Goal: Task Accomplishment & Management: Manage account settings

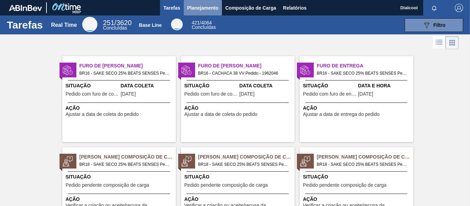
click at [206, 3] on button "Planejamento" at bounding box center [203, 7] width 38 height 15
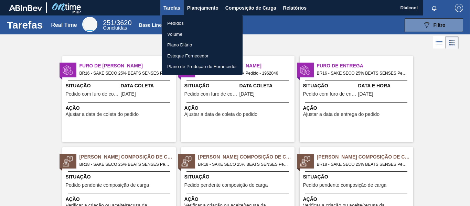
click at [195, 24] on li "Pedidos" at bounding box center [202, 23] width 81 height 11
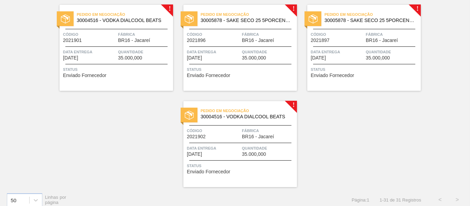
scroll to position [930, 0]
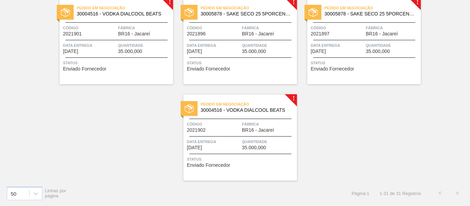
click at [232, 151] on div "Pedido em Negociação 30004516 - VODKA DIALCOOL BEATS Código 2021902 Fábrica BR1…" at bounding box center [240, 138] width 114 height 86
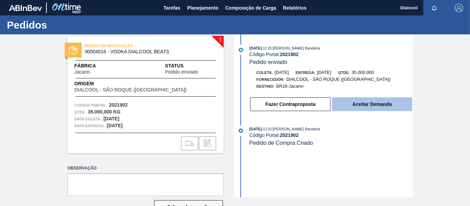
click at [359, 105] on button "Aceitar Demanda" at bounding box center [372, 104] width 80 height 14
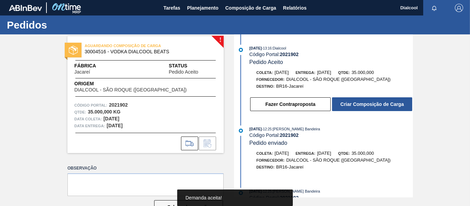
click at [382, 104] on button "Criar Composição de Carga" at bounding box center [372, 104] width 80 height 14
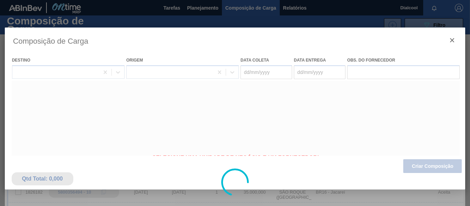
type coleta "[DATE]"
type entrega "[DATE]"
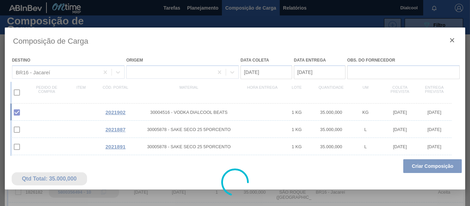
click at [440, 167] on div at bounding box center [235, 183] width 461 height 310
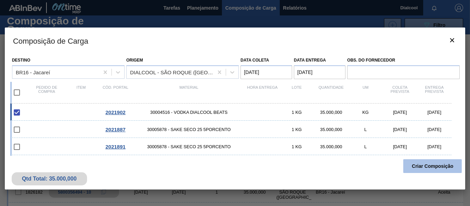
click at [433, 168] on button "Criar Composição" at bounding box center [432, 166] width 59 height 14
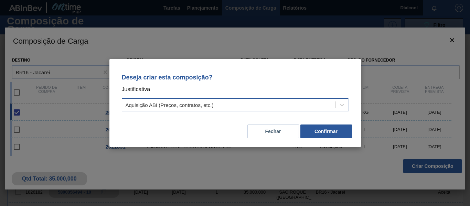
click at [325, 104] on div "Aquisição ABI (Preços, contratos, etc.)" at bounding box center [228, 105] width 213 height 10
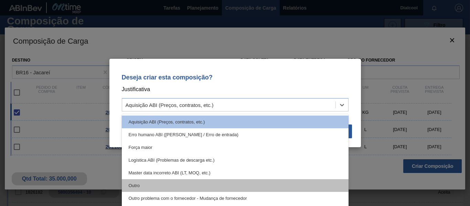
click at [244, 183] on div "Outro" at bounding box center [235, 185] width 227 height 13
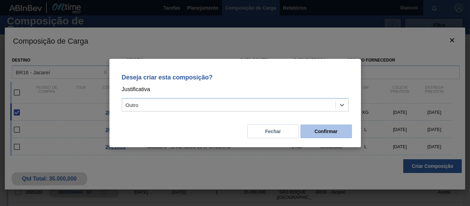
click at [336, 133] on button "Confirmar" at bounding box center [326, 132] width 52 height 14
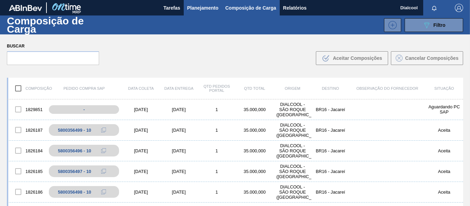
click at [200, 8] on span "Planejamento" at bounding box center [202, 8] width 31 height 8
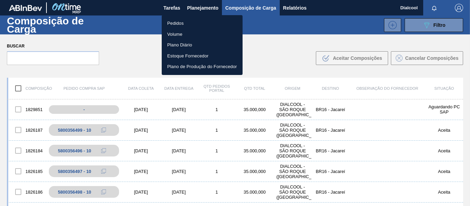
click at [197, 20] on li "Pedidos" at bounding box center [202, 23] width 81 height 11
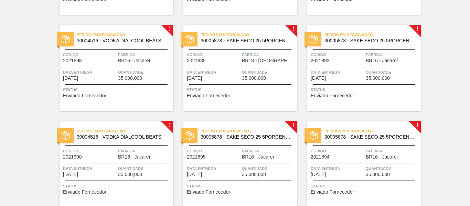
scroll to position [860, 0]
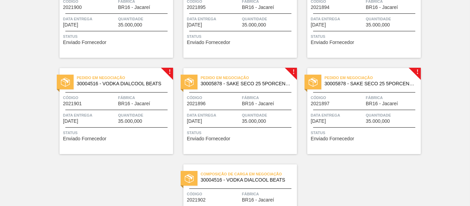
click at [345, 123] on div "Data entrega [DATE]" at bounding box center [337, 118] width 53 height 12
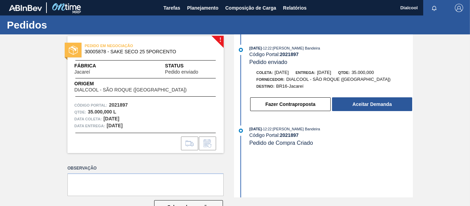
click at [362, 106] on button "Aceitar Demanda" at bounding box center [372, 104] width 80 height 14
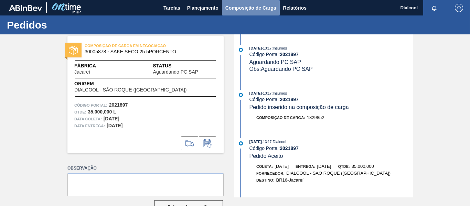
click at [251, 6] on span "Composição de Carga" at bounding box center [250, 8] width 51 height 8
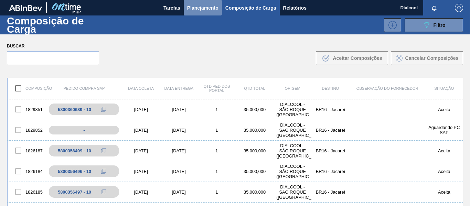
click at [198, 6] on span "Planejamento" at bounding box center [202, 8] width 31 height 8
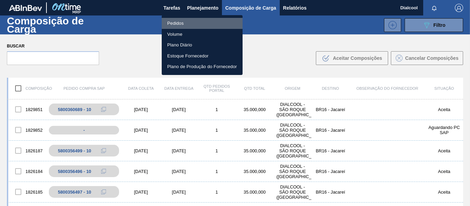
click at [202, 20] on li "Pedidos" at bounding box center [202, 23] width 81 height 11
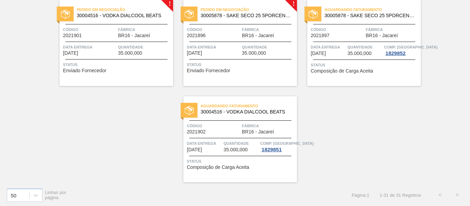
scroll to position [930, 0]
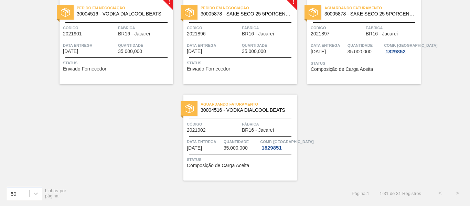
click at [259, 55] on div "Pedido em Negociação 30005878 - SAKE SECO 25 5PORCENTO Código 2021896 Fábrica B…" at bounding box center [240, 41] width 114 height 86
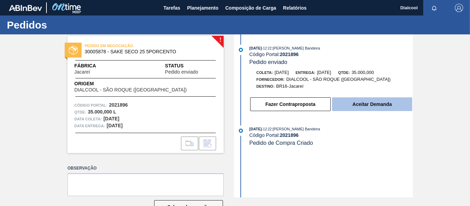
click at [348, 106] on button "Aceitar Demanda" at bounding box center [372, 104] width 80 height 14
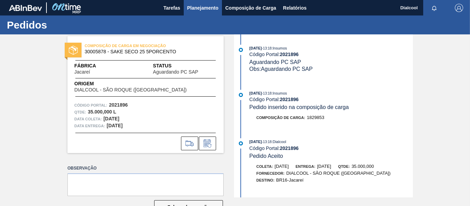
click at [200, 6] on span "Planejamento" at bounding box center [202, 8] width 31 height 8
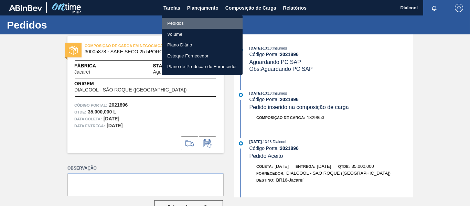
click at [202, 20] on li "Pedidos" at bounding box center [202, 23] width 81 height 11
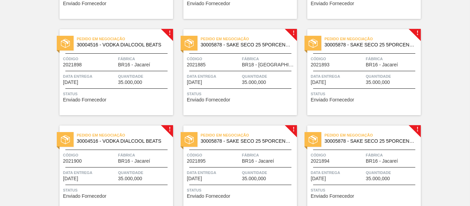
scroll to position [723, 0]
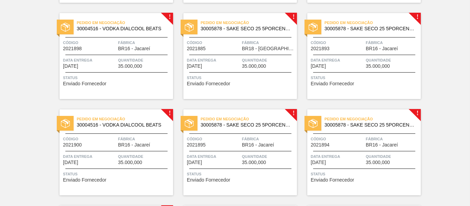
click at [209, 152] on div "Pedido em Negociação 30005878 - SAKE SECO 25 5PORCENTO Código 2021895 Fábrica B…" at bounding box center [240, 152] width 114 height 86
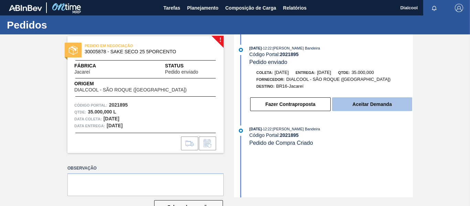
click at [364, 106] on button "Aceitar Demanda" at bounding box center [372, 104] width 80 height 14
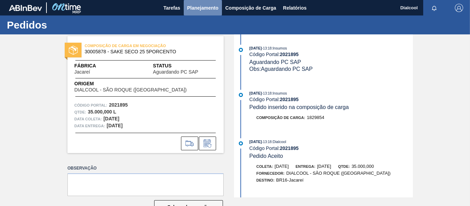
click at [204, 9] on span "Planejamento" at bounding box center [202, 8] width 31 height 8
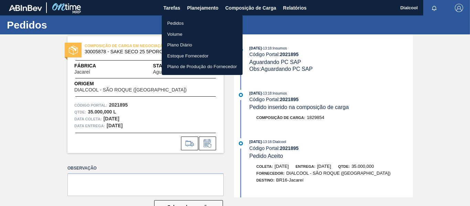
click at [200, 22] on li "Pedidos" at bounding box center [202, 23] width 81 height 11
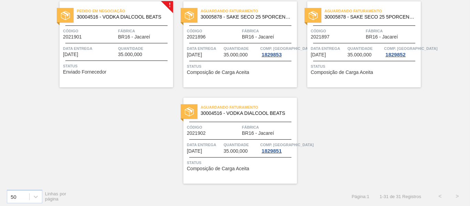
scroll to position [930, 0]
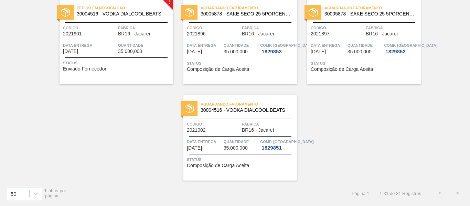
click at [142, 49] on div "Quantidade 35.000,000" at bounding box center [144, 48] width 53 height 12
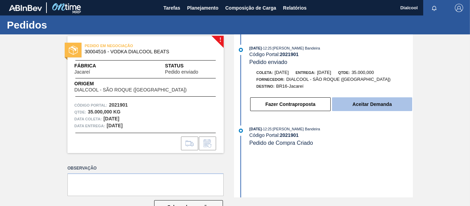
click at [365, 104] on button "Aceitar Demanda" at bounding box center [372, 104] width 80 height 14
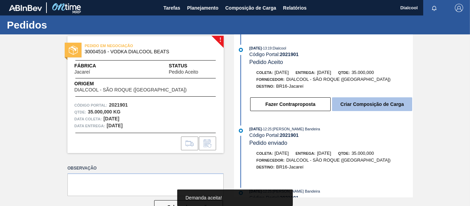
click at [385, 101] on button "Criar Composição de Carga" at bounding box center [372, 104] width 80 height 14
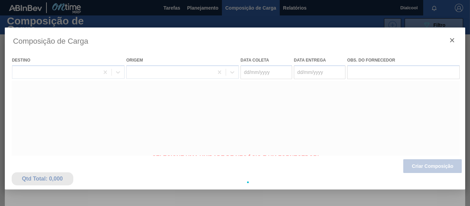
type coleta "[DATE]"
type entrega "[DATE]"
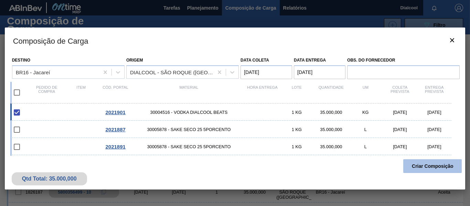
click at [428, 165] on button "Criar Composição" at bounding box center [432, 166] width 59 height 14
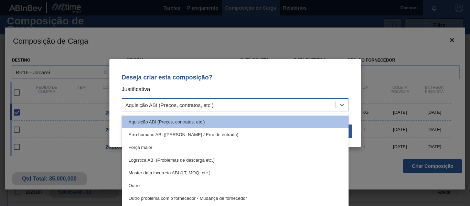
click at [277, 101] on div "Aquisição ABI (Preços, contratos, etc.)" at bounding box center [228, 105] width 213 height 10
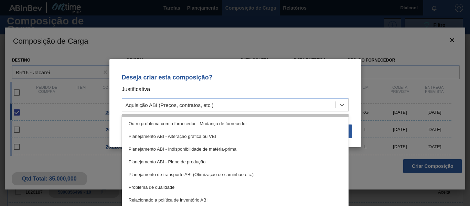
scroll to position [34, 0]
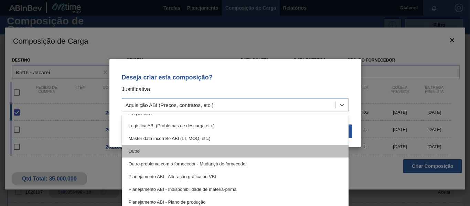
click at [172, 149] on div "Outro" at bounding box center [235, 151] width 227 height 13
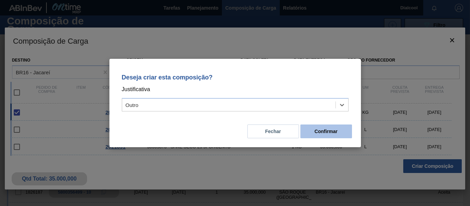
click at [330, 133] on button "Confirmar" at bounding box center [326, 132] width 52 height 14
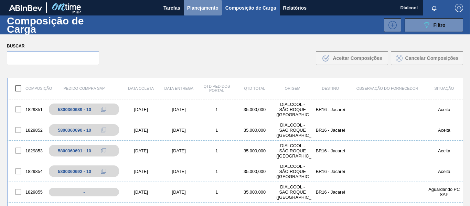
click at [195, 4] on span "Planejamento" at bounding box center [202, 8] width 31 height 8
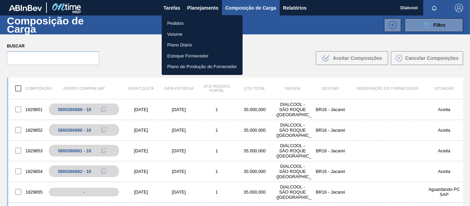
click at [194, 21] on li "Pedidos" at bounding box center [202, 23] width 81 height 11
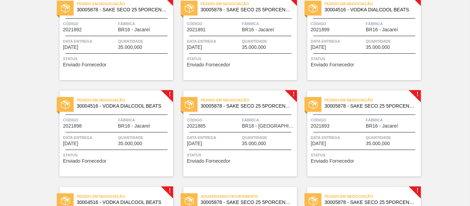
scroll to position [792, 0]
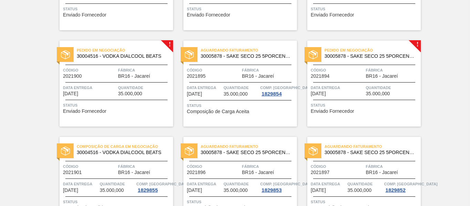
click at [359, 88] on span "Data entrega" at bounding box center [337, 87] width 53 height 7
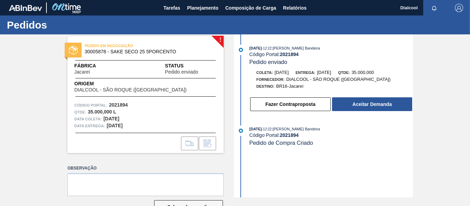
click at [356, 103] on button "Aceitar Demanda" at bounding box center [372, 104] width 80 height 14
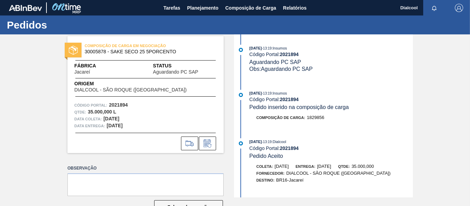
scroll to position [100, 0]
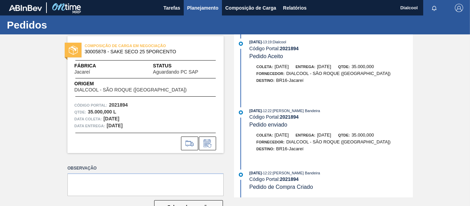
click at [203, 6] on span "Planejamento" at bounding box center [202, 8] width 31 height 8
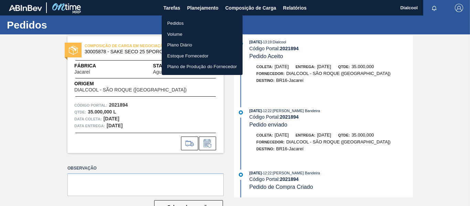
click at [202, 21] on li "Pedidos" at bounding box center [202, 23] width 81 height 11
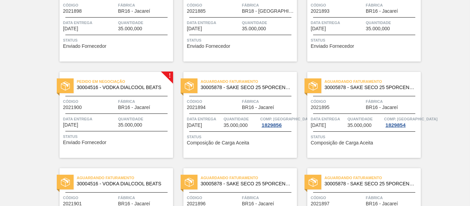
scroll to position [826, 0]
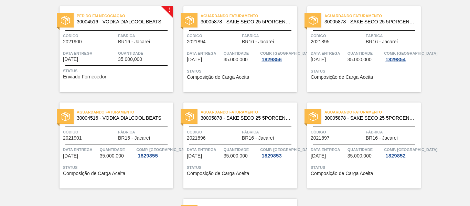
click at [126, 81] on div "Pedido em Negociação 30004516 - VODKA DIALCOOL BEATS Código 2021900 Fábrica BR1…" at bounding box center [117, 49] width 114 height 86
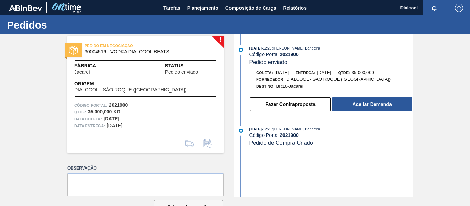
click at [372, 94] on div "Fazer Contraproposta Aceitar Demanda" at bounding box center [324, 102] width 177 height 19
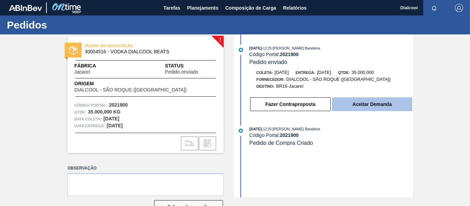
click at [372, 100] on button "Aceitar Demanda" at bounding box center [372, 104] width 80 height 14
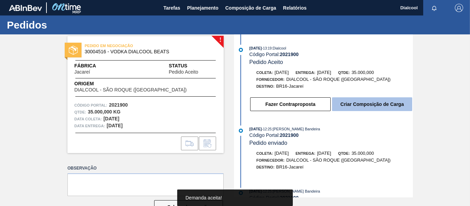
click at [372, 104] on button "Criar Composição de Carga" at bounding box center [372, 104] width 80 height 14
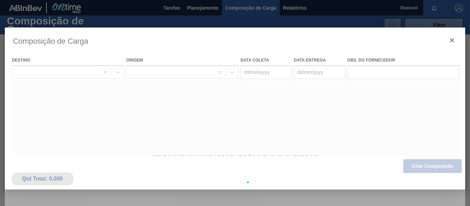
type coleta "[DATE]"
type entrega "[DATE]"
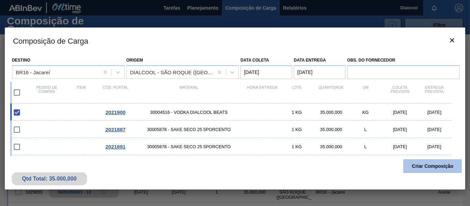
click at [436, 166] on button "Criar Composição" at bounding box center [432, 166] width 59 height 14
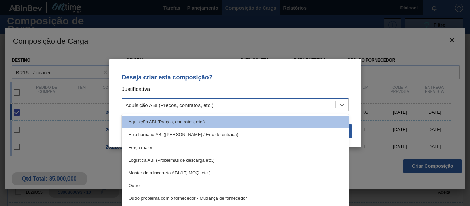
click at [307, 105] on div "Aquisição ABI (Preços, contratos, etc.)" at bounding box center [228, 105] width 213 height 10
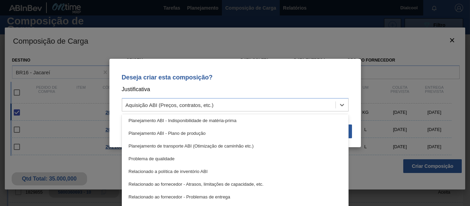
scroll to position [34, 0]
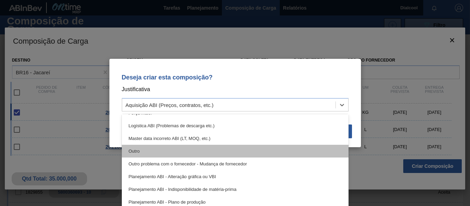
click at [155, 148] on div "Outro" at bounding box center [235, 151] width 227 height 13
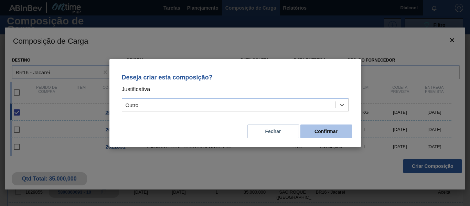
click at [329, 131] on button "Confirmar" at bounding box center [326, 132] width 52 height 14
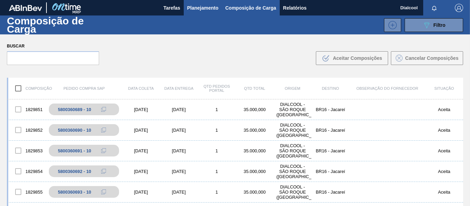
click at [199, 8] on span "Planejamento" at bounding box center [202, 8] width 31 height 8
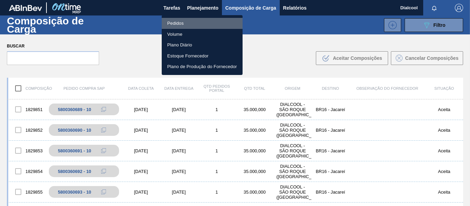
click at [203, 23] on li "Pedidos" at bounding box center [202, 23] width 81 height 11
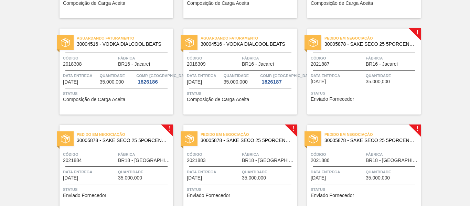
scroll to position [276, 0]
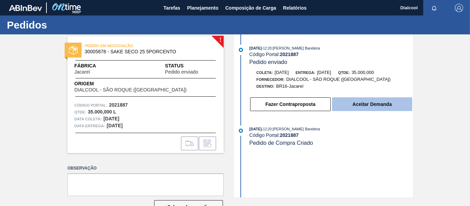
click at [361, 105] on button "Aceitar Demanda" at bounding box center [372, 104] width 80 height 14
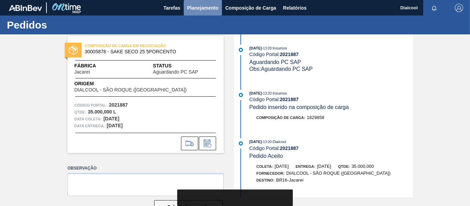
click at [201, 8] on span "Planejamento" at bounding box center [202, 8] width 31 height 8
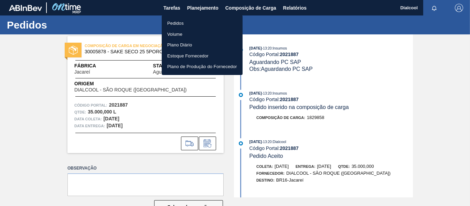
click at [206, 22] on li "Pedidos" at bounding box center [202, 23] width 81 height 11
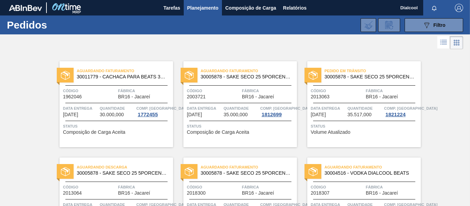
click at [437, 43] on li at bounding box center [443, 42] width 13 height 12
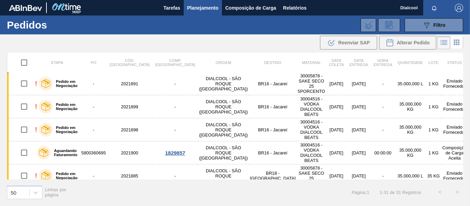
scroll to position [433, 0]
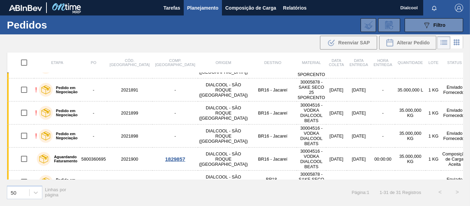
click at [24, 198] on input "checkbox" at bounding box center [24, 205] width 14 height 14
checkbox input "true"
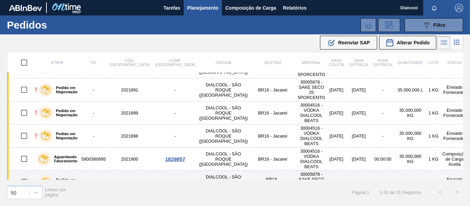
click at [23, 175] on input "checkbox" at bounding box center [24, 182] width 14 height 14
checkbox input "true"
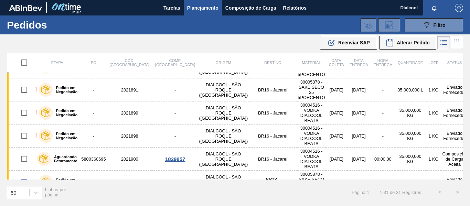
click at [79, 197] on div "Pedido em Negociação" at bounding box center [58, 205] width 42 height 17
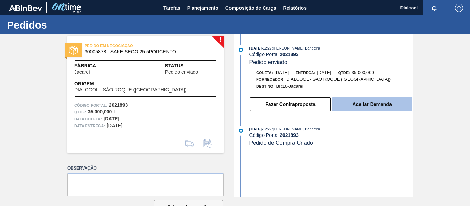
click at [354, 104] on button "Aceitar Demanda" at bounding box center [372, 104] width 80 height 14
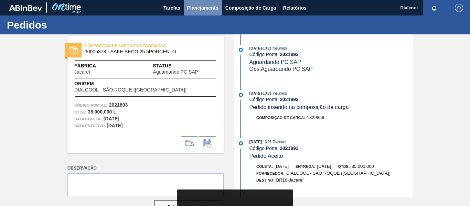
click at [210, 9] on span "Planejamento" at bounding box center [202, 8] width 31 height 8
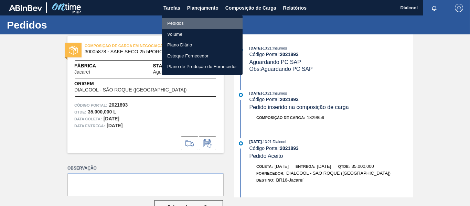
click at [205, 24] on li "Pedidos" at bounding box center [202, 23] width 81 height 11
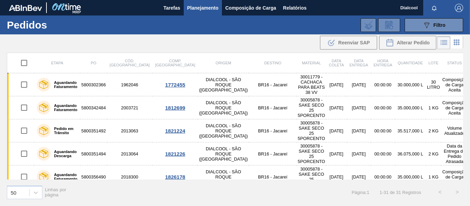
click at [456, 43] on icon at bounding box center [457, 42] width 8 height 8
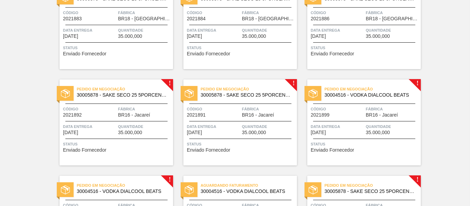
scroll to position [654, 0]
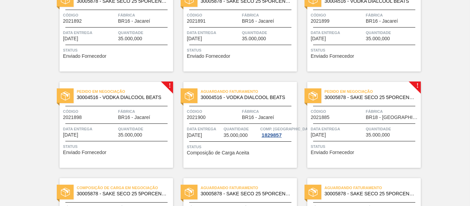
click at [126, 135] on span "35.000,000" at bounding box center [130, 134] width 24 height 5
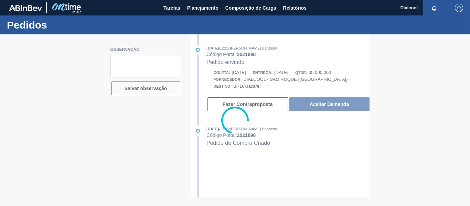
click at [352, 108] on div at bounding box center [235, 120] width 470 height 172
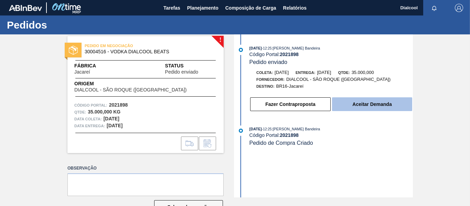
click at [365, 103] on button "Aceitar Demanda" at bounding box center [372, 104] width 80 height 14
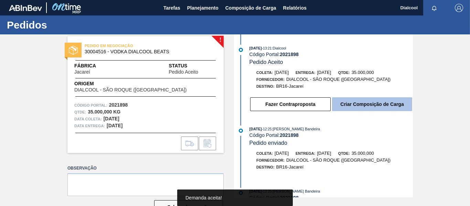
click at [366, 106] on button "Criar Composição de Carga" at bounding box center [372, 104] width 80 height 14
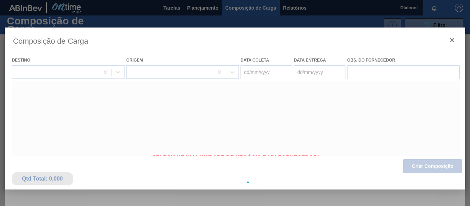
type coleta "[DATE]"
type entrega "[DATE]"
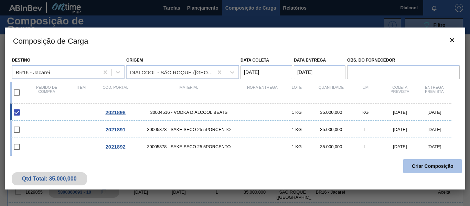
click at [422, 166] on button "Criar Composição" at bounding box center [432, 166] width 59 height 14
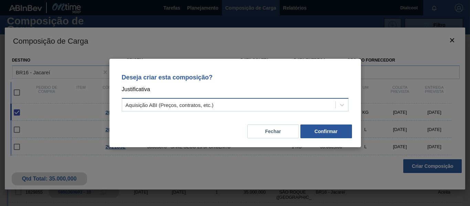
click at [268, 106] on div "Aquisição ABI (Preços, contratos, etc.)" at bounding box center [228, 105] width 213 height 10
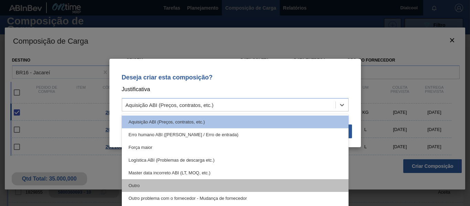
click at [188, 183] on div "Outro" at bounding box center [235, 185] width 227 height 13
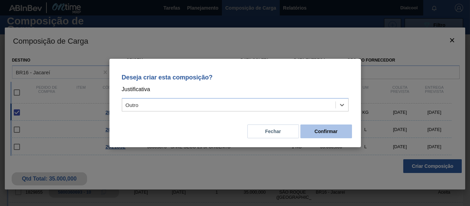
click at [339, 125] on button "Confirmar" at bounding box center [326, 132] width 52 height 14
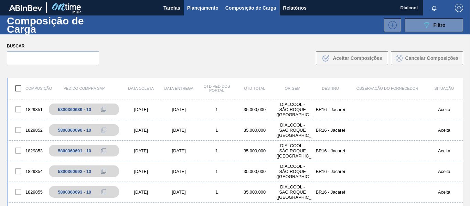
click at [205, 5] on span "Planejamento" at bounding box center [202, 8] width 31 height 8
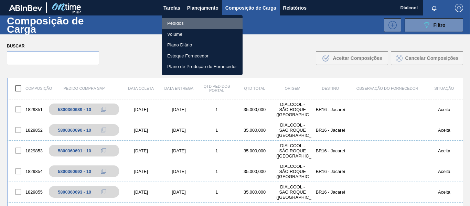
click at [215, 21] on li "Pedidos" at bounding box center [202, 23] width 81 height 11
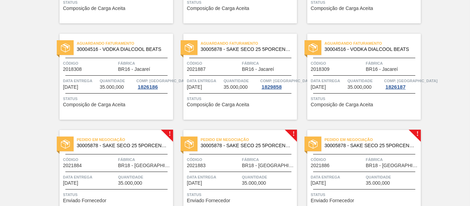
scroll to position [619, 0]
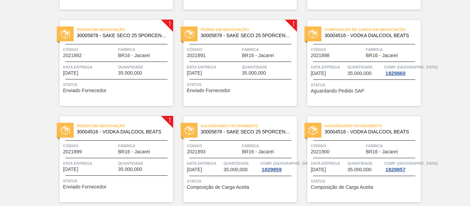
click at [261, 85] on span "Status" at bounding box center [241, 84] width 108 height 7
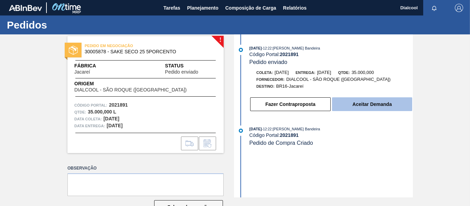
click at [354, 100] on button "Aceitar Demanda" at bounding box center [372, 104] width 80 height 14
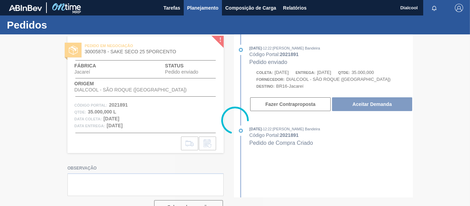
click at [202, 10] on span "Planejamento" at bounding box center [202, 8] width 31 height 8
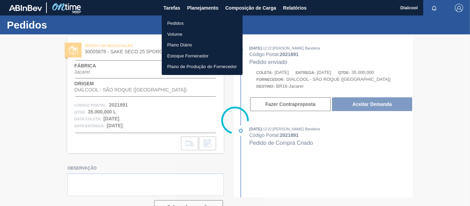
click at [449, 89] on div at bounding box center [235, 103] width 470 height 206
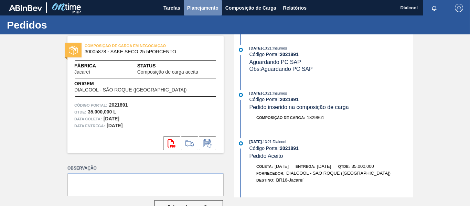
click at [206, 7] on span "Planejamento" at bounding box center [202, 8] width 31 height 8
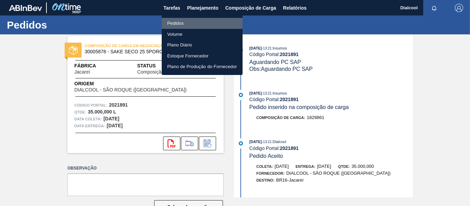
click at [200, 22] on li "Pedidos" at bounding box center [202, 23] width 81 height 11
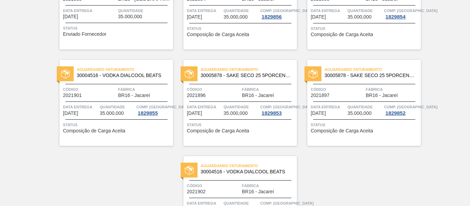
scroll to position [758, 0]
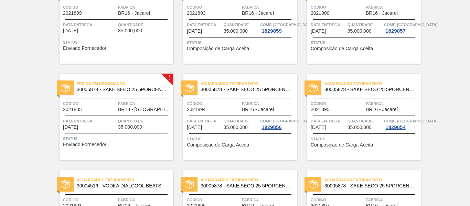
click at [154, 112] on div "Pedido em Negociação 30005878 - SAKE SECO 25 5PORCENTO Código 2021885 Fábrica B…" at bounding box center [117, 117] width 114 height 86
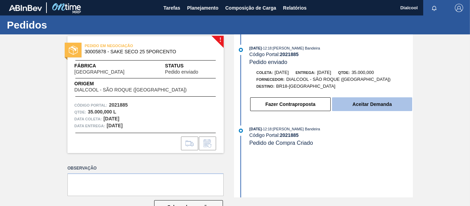
click at [366, 105] on button "Aceitar Demanda" at bounding box center [372, 104] width 80 height 14
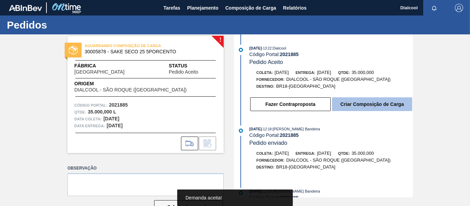
click at [354, 100] on button "Criar Composição de Carga" at bounding box center [372, 104] width 80 height 14
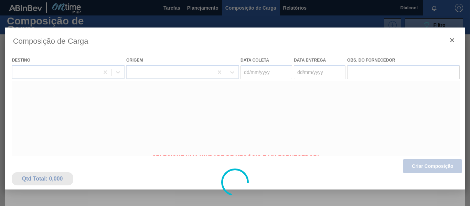
type coleta "[DATE]"
type entrega "[DATE]"
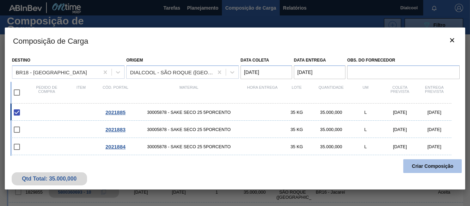
click at [436, 167] on button "Criar Composição" at bounding box center [432, 166] width 59 height 14
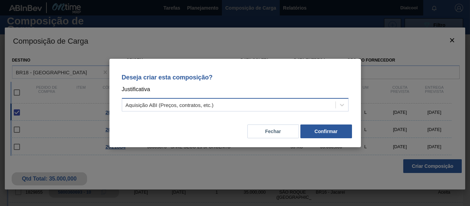
click at [302, 103] on div "Aquisição ABI (Preços, contratos, etc.)" at bounding box center [228, 105] width 213 height 10
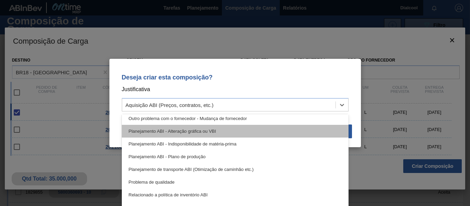
scroll to position [69, 0]
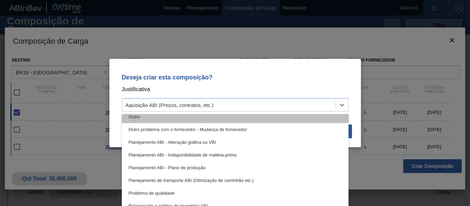
click at [189, 117] on div "Outro" at bounding box center [235, 116] width 227 height 13
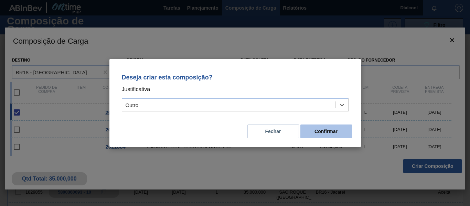
click at [350, 133] on button "Confirmar" at bounding box center [326, 132] width 52 height 14
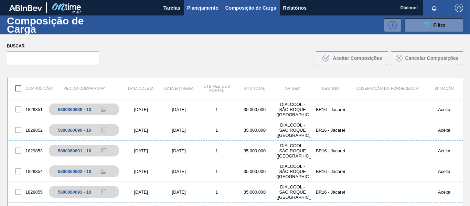
click at [196, 8] on span "Planejamento" at bounding box center [202, 8] width 31 height 8
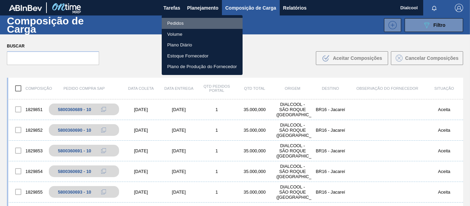
click at [200, 26] on li "Pedidos" at bounding box center [202, 23] width 81 height 11
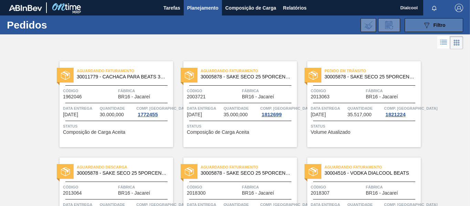
click at [423, 26] on icon "089F7B8B-B2A5-4AFE-B5C0-19BA573D28AC" at bounding box center [427, 25] width 8 height 8
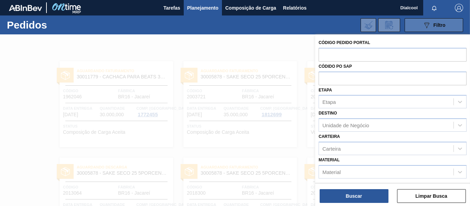
click at [423, 26] on icon "089F7B8B-B2A5-4AFE-B5C0-19BA573D28AC" at bounding box center [427, 25] width 8 height 8
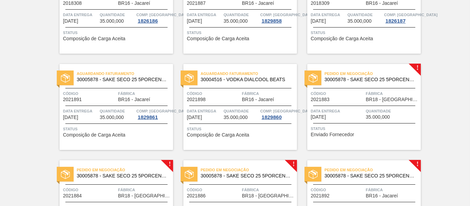
scroll to position [482, 0]
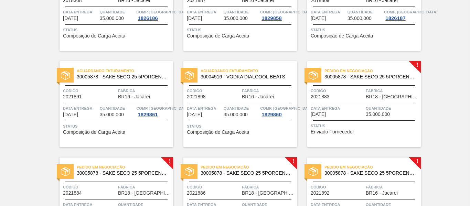
click at [393, 118] on div "Pedido em Negociação 30005878 - SAKE SECO 25 5PORCENTO Código 2021883 Fábrica B…" at bounding box center [364, 104] width 114 height 86
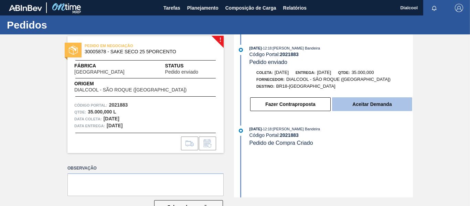
click at [384, 100] on button "Aceitar Demanda" at bounding box center [372, 104] width 80 height 14
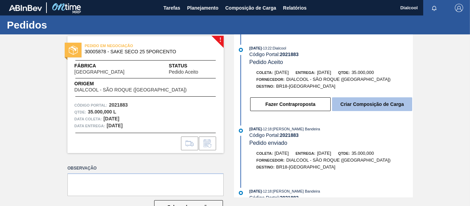
click at [373, 102] on button "Criar Composição de Carga" at bounding box center [372, 104] width 80 height 14
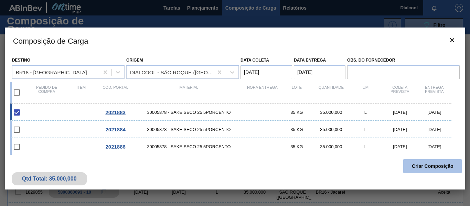
click at [418, 161] on button "Criar Composição" at bounding box center [432, 166] width 59 height 14
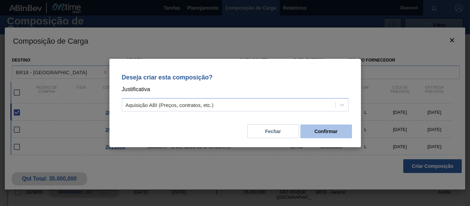
click at [328, 134] on button "Confirmar" at bounding box center [326, 132] width 52 height 14
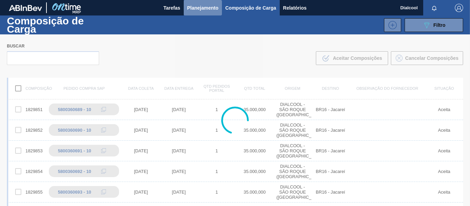
click at [198, 6] on span "Planejamento" at bounding box center [202, 8] width 31 height 8
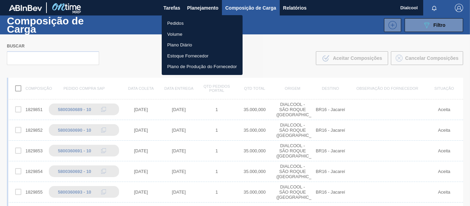
click at [192, 21] on li "Pedidos" at bounding box center [202, 23] width 81 height 11
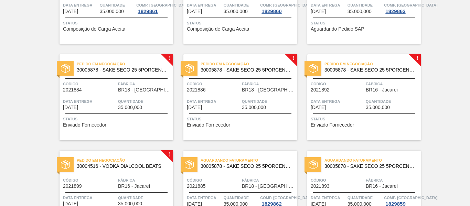
scroll to position [723, 0]
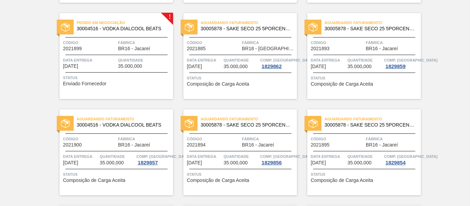
click at [131, 55] on div at bounding box center [116, 55] width 102 height 0
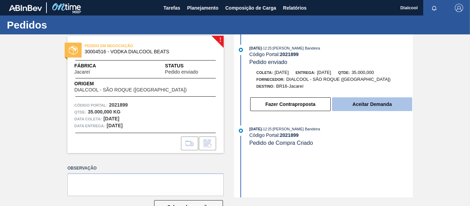
click at [388, 104] on button "Aceitar Demanda" at bounding box center [372, 104] width 80 height 14
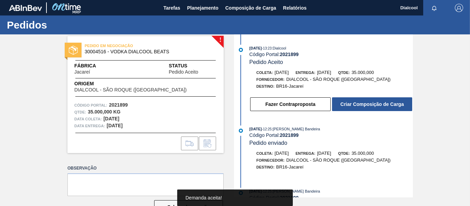
click at [388, 104] on button "Criar Composição de Carga" at bounding box center [372, 104] width 80 height 14
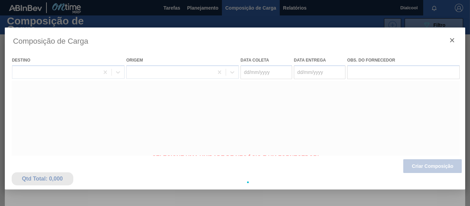
type coleta "[DATE]"
type entrega "[DATE]"
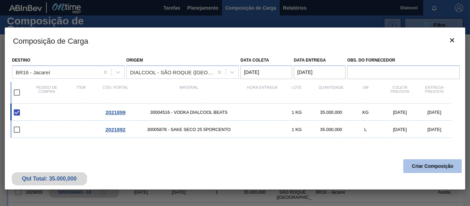
click at [428, 169] on button "Criar Composição" at bounding box center [432, 166] width 59 height 14
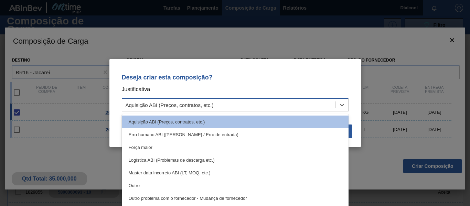
click at [230, 102] on div "Aquisição ABI (Preços, contratos, etc.)" at bounding box center [228, 105] width 213 height 10
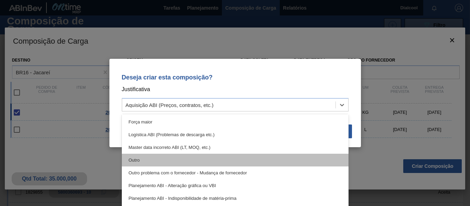
scroll to position [69, 0]
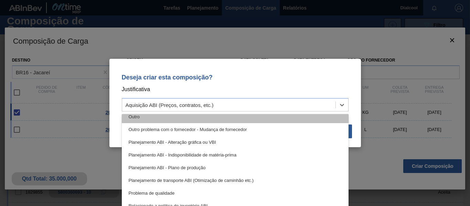
click at [178, 120] on div "Outro" at bounding box center [235, 116] width 227 height 13
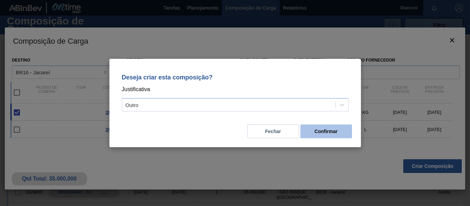
click at [337, 132] on button "Confirmar" at bounding box center [326, 132] width 52 height 14
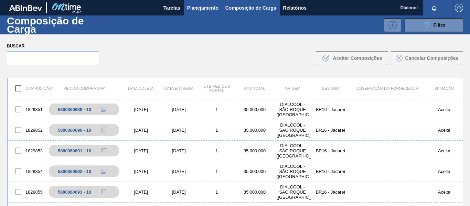
click at [197, 9] on span "Planejamento" at bounding box center [202, 8] width 31 height 8
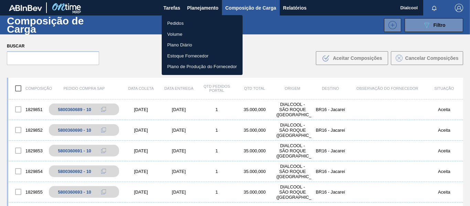
click at [192, 22] on li "Pedidos" at bounding box center [202, 23] width 81 height 11
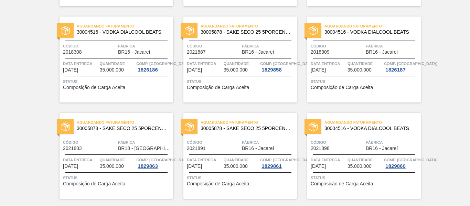
scroll to position [585, 0]
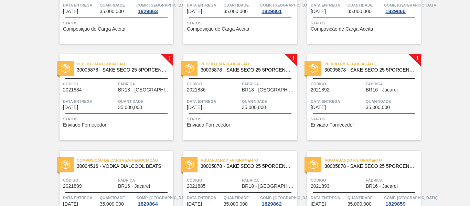
click at [144, 86] on span "Fábrica" at bounding box center [144, 84] width 53 height 7
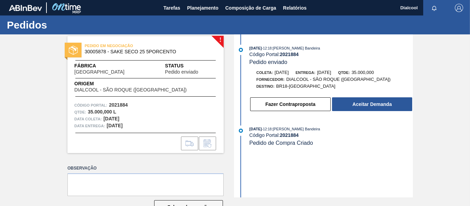
click at [358, 106] on button "Aceitar Demanda" at bounding box center [372, 104] width 80 height 14
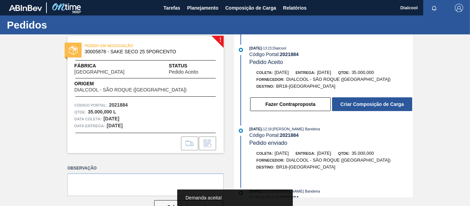
click at [358, 106] on button "Criar Composição de Carga" at bounding box center [372, 104] width 80 height 14
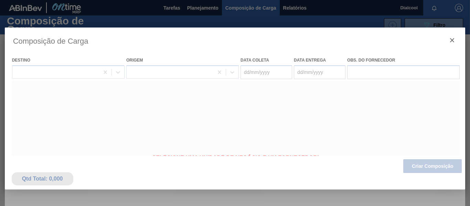
type coleta "[DATE]"
type entrega "[DATE]"
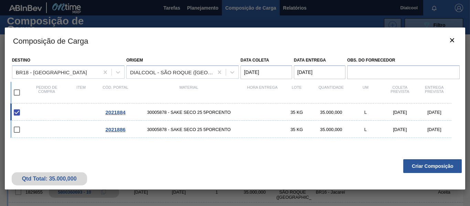
click at [435, 169] on button "Criar Composição" at bounding box center [432, 166] width 59 height 14
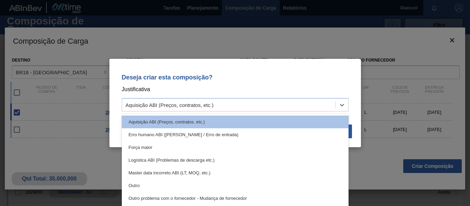
drag, startPoint x: 255, startPoint y: 101, endPoint x: 251, endPoint y: 112, distance: 11.8
click at [255, 101] on div "Aquisição ABI (Preços, contratos, etc.)" at bounding box center [228, 105] width 213 height 10
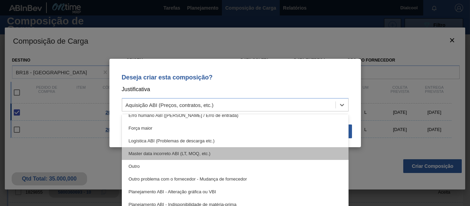
scroll to position [34, 0]
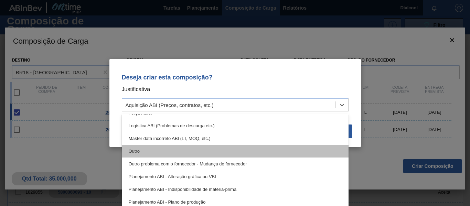
click at [171, 150] on div "Outro" at bounding box center [235, 151] width 227 height 13
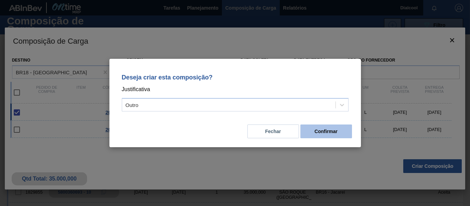
click at [327, 129] on button "Confirmar" at bounding box center [326, 132] width 52 height 14
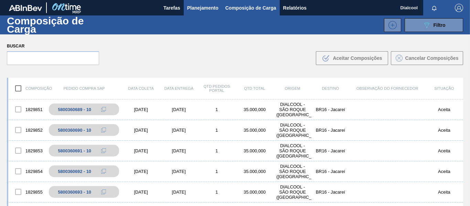
click at [193, 6] on span "Planejamento" at bounding box center [202, 8] width 31 height 8
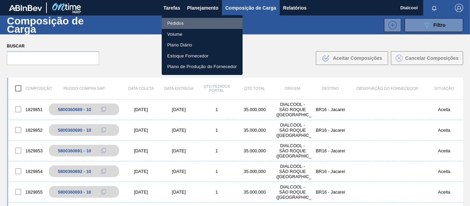
click at [184, 22] on li "Pedidos" at bounding box center [202, 23] width 81 height 11
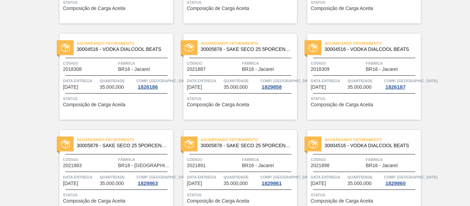
scroll to position [585, 0]
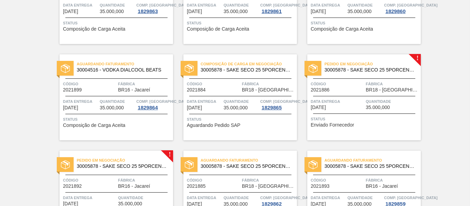
click at [349, 99] on span "Data entrega" at bounding box center [337, 101] width 53 height 7
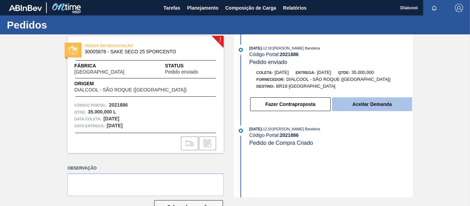
click at [381, 109] on button "Aceitar Demanda" at bounding box center [372, 104] width 80 height 14
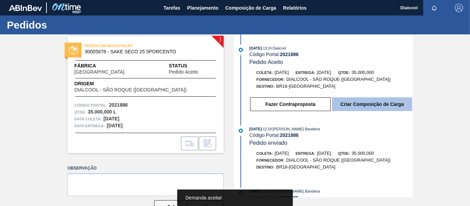
click at [383, 104] on button "Criar Composição de Carga" at bounding box center [372, 104] width 80 height 14
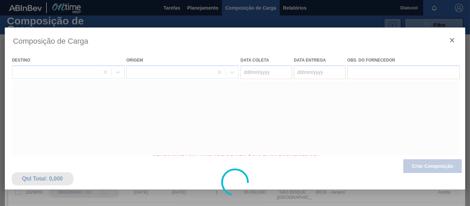
type coleta "[DATE]"
type entrega "[DATE]"
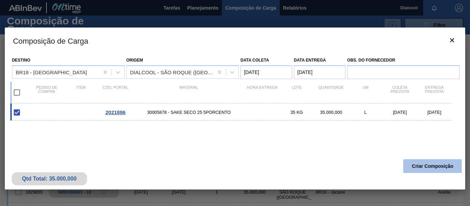
click at [450, 170] on button "Criar Composição" at bounding box center [432, 166] width 59 height 14
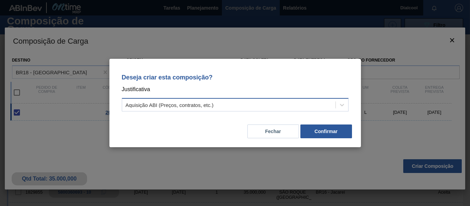
click at [305, 102] on div "Aquisição ABI (Preços, contratos, etc.)" at bounding box center [228, 105] width 213 height 10
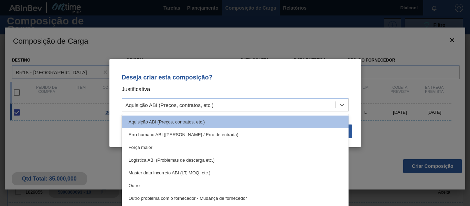
drag, startPoint x: 182, startPoint y: 181, endPoint x: 195, endPoint y: 179, distance: 12.9
click at [181, 181] on div "Outro" at bounding box center [235, 185] width 227 height 13
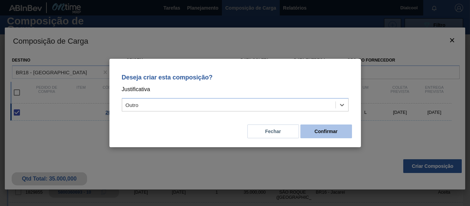
click at [328, 129] on button "Confirmar" at bounding box center [326, 132] width 52 height 14
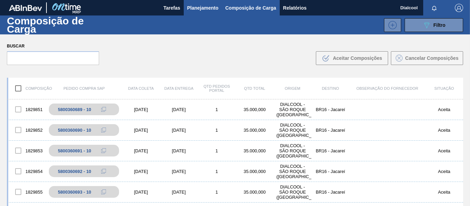
click at [212, 10] on span "Planejamento" at bounding box center [202, 8] width 31 height 8
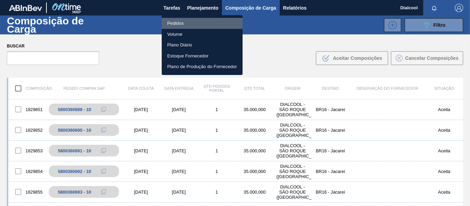
click at [199, 23] on li "Pedidos" at bounding box center [202, 23] width 81 height 11
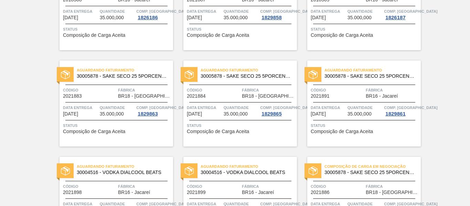
scroll to position [619, 0]
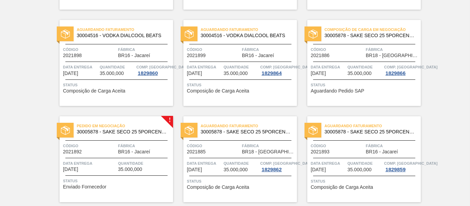
click at [149, 131] on span "30005878 - SAKE SECO 25 5PORCENTO" at bounding box center [122, 131] width 91 height 5
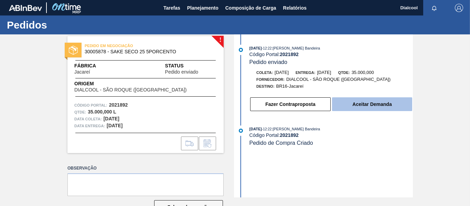
click at [348, 106] on button "Aceitar Demanda" at bounding box center [372, 104] width 80 height 14
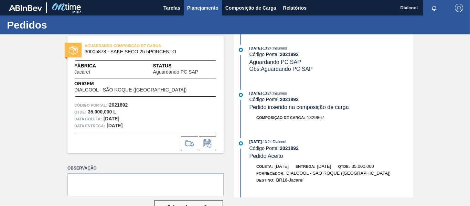
click at [204, 9] on span "Planejamento" at bounding box center [202, 8] width 31 height 8
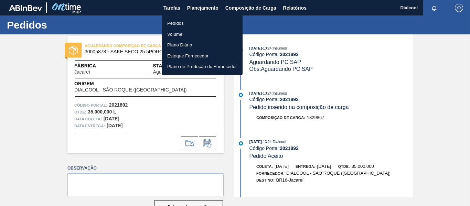
drag, startPoint x: 201, startPoint y: 22, endPoint x: 228, endPoint y: 25, distance: 26.8
click at [201, 22] on li "Pedidos" at bounding box center [202, 23] width 81 height 11
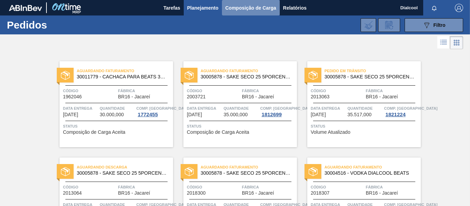
click at [233, 6] on span "Composição de Carga" at bounding box center [250, 8] width 51 height 8
